Goal: Task Accomplishment & Management: Use online tool/utility

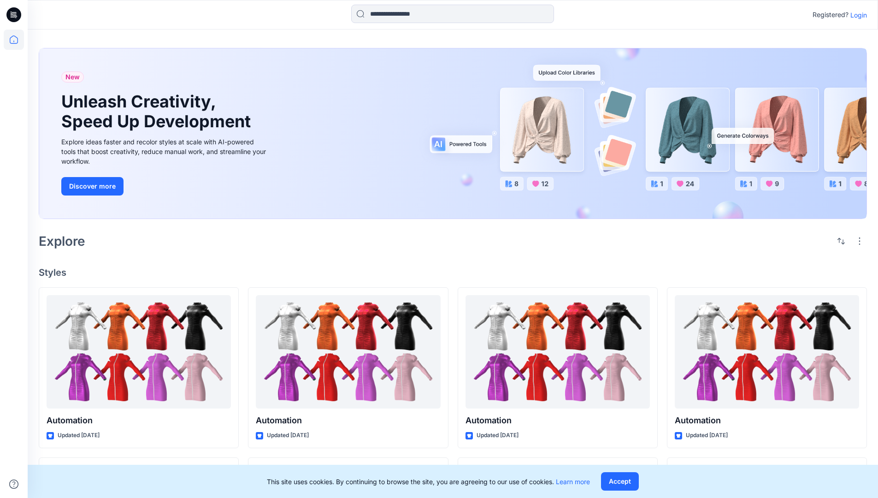
click at [856, 15] on p "Login" at bounding box center [858, 15] width 17 height 10
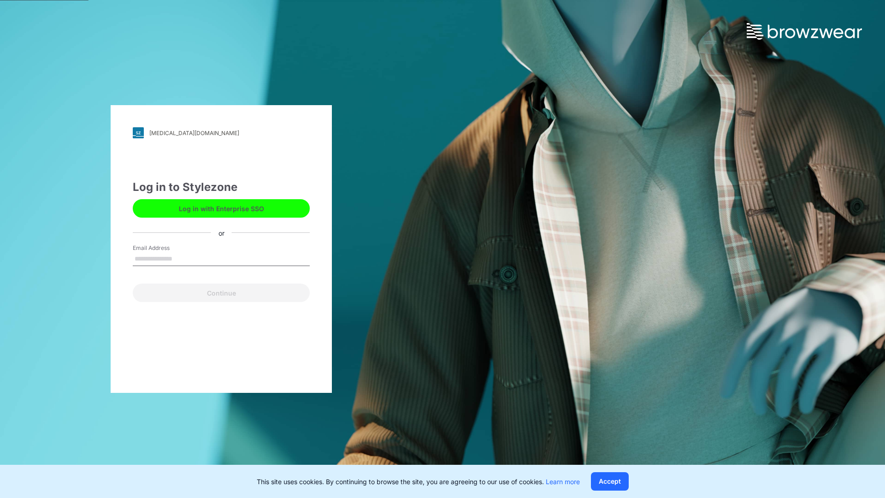
click at [182, 258] on input "Email Address" at bounding box center [221, 259] width 177 height 14
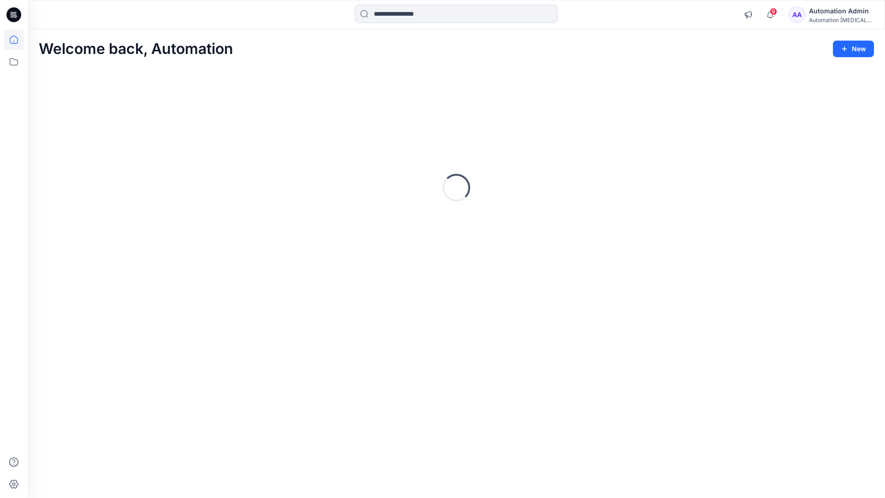
click at [18, 40] on icon at bounding box center [14, 39] width 8 height 8
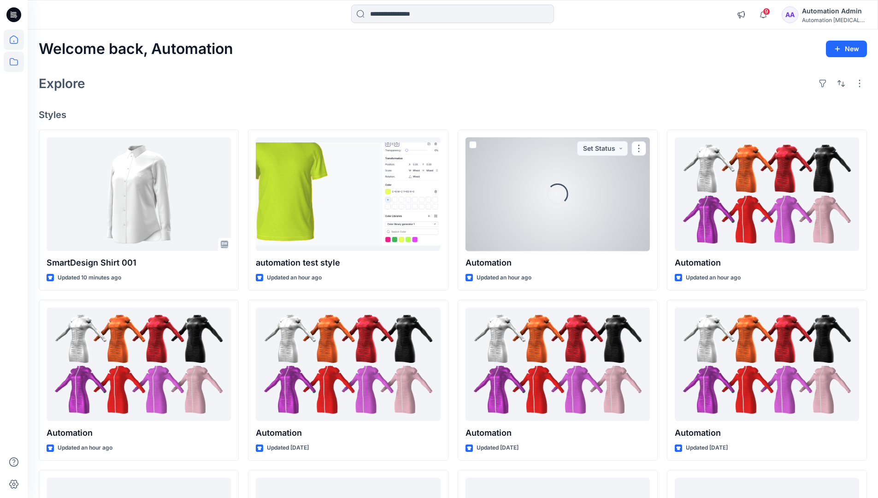
click at [14, 65] on icon at bounding box center [14, 62] width 20 height 20
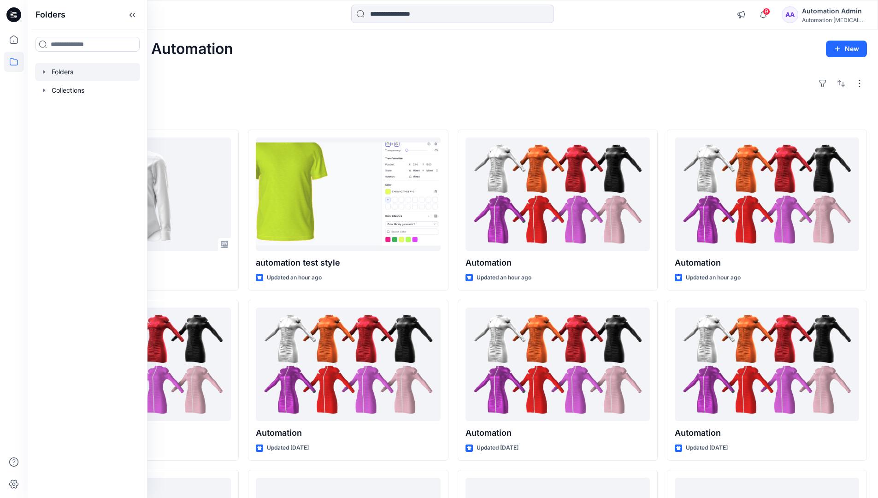
click at [85, 71] on div at bounding box center [87, 72] width 105 height 18
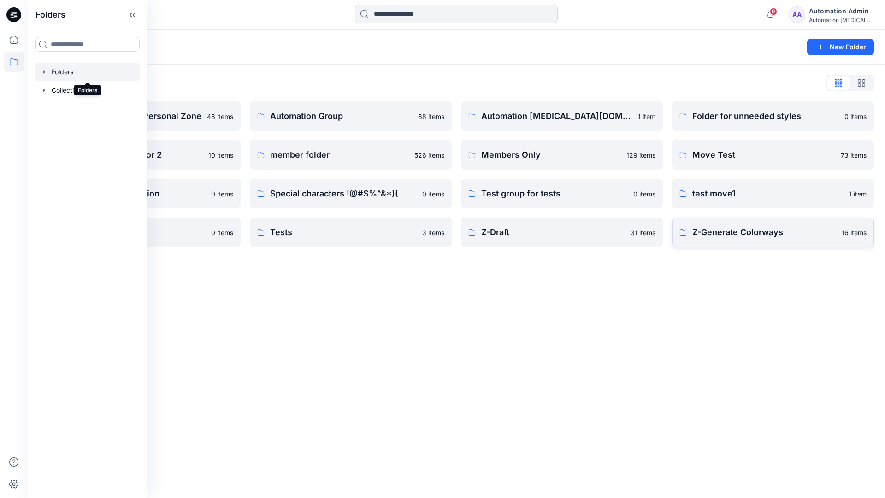
click at [792, 231] on p "Z-Generate Colorways" at bounding box center [764, 232] width 144 height 13
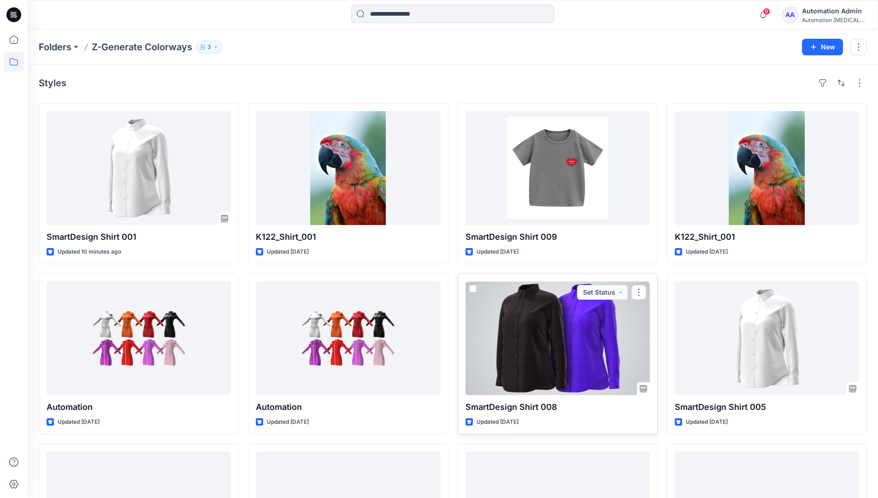
click at [475, 286] on span at bounding box center [472, 288] width 7 height 7
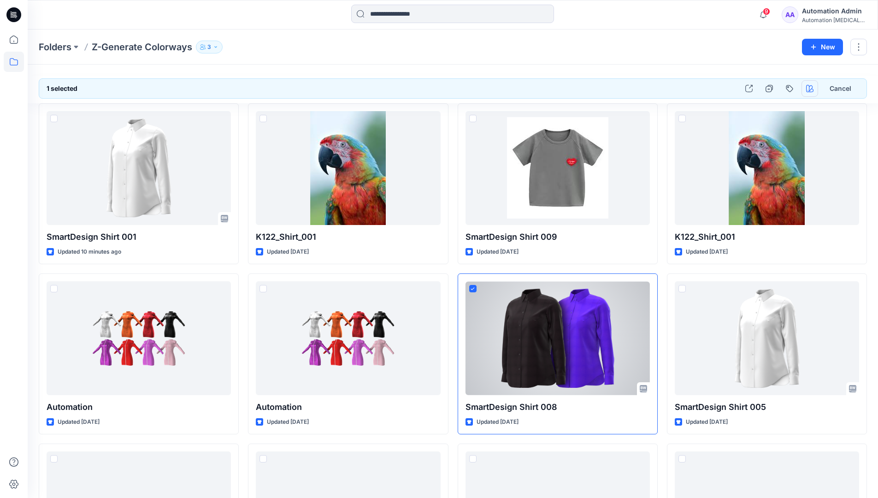
click at [809, 89] on icon "button" at bounding box center [809, 88] width 7 height 7
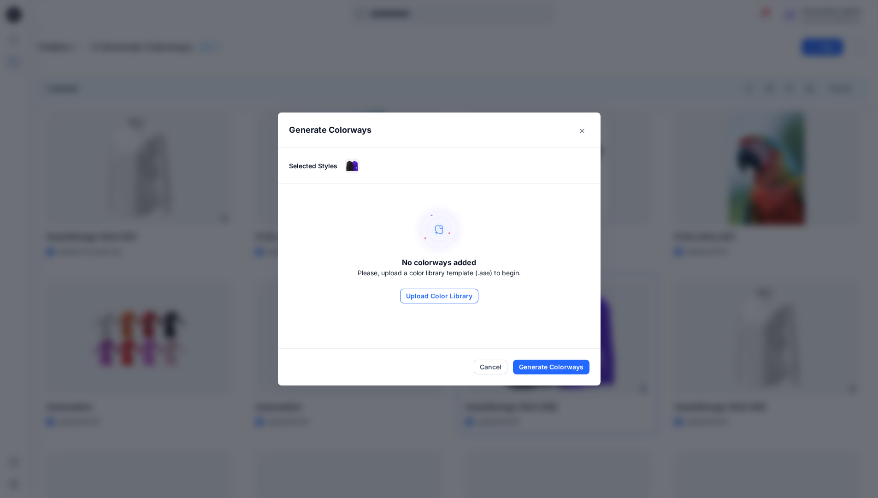
click at [453, 296] on button "Upload Color Library" at bounding box center [439, 295] width 78 height 15
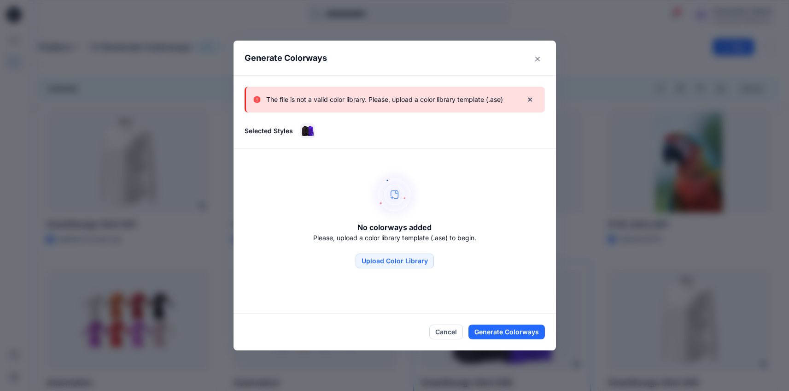
click at [457, 104] on p "The file is not a valid color library. Please, upload a color library template …" at bounding box center [384, 99] width 237 height 11
click at [540, 57] on icon "Close" at bounding box center [537, 59] width 5 height 5
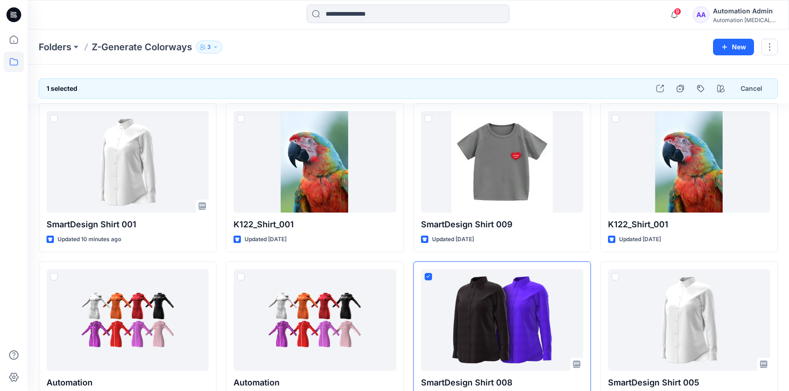
click at [736, 17] on div "Automation [MEDICAL_DATA]..." at bounding box center [745, 20] width 65 height 7
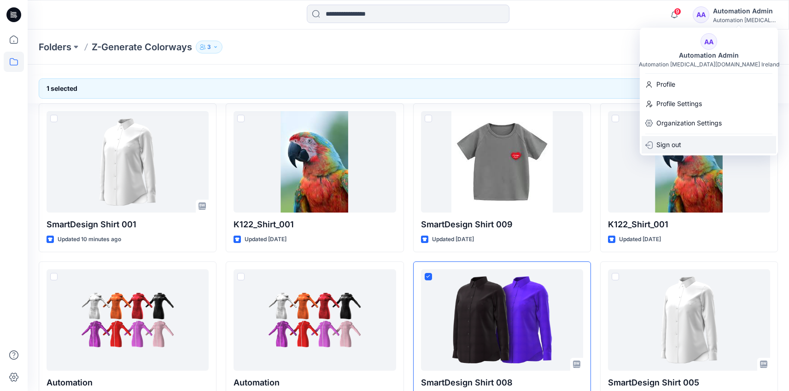
click at [702, 145] on div "Sign out" at bounding box center [709, 145] width 135 height 18
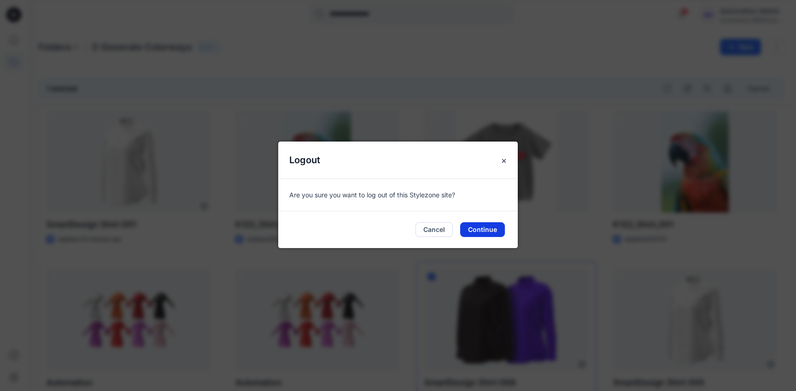
click at [497, 229] on button "Continue" at bounding box center [482, 229] width 45 height 15
